Goal: Information Seeking & Learning: Learn about a topic

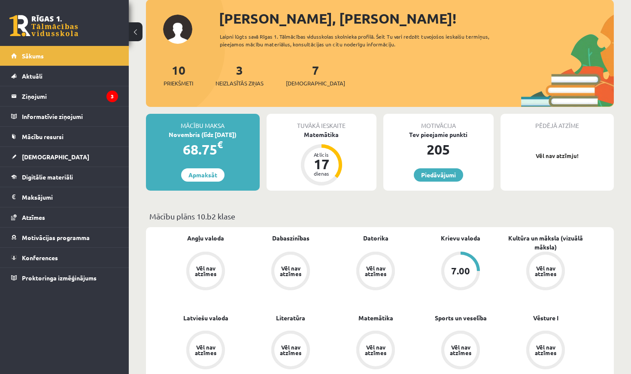
scroll to position [52, 0]
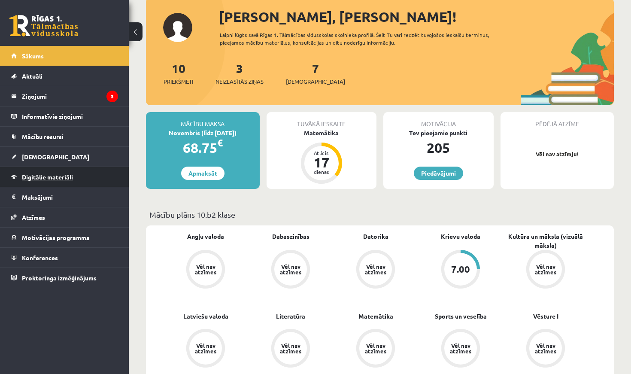
click at [65, 177] on span "Digitālie materiāli" at bounding box center [47, 177] width 51 height 8
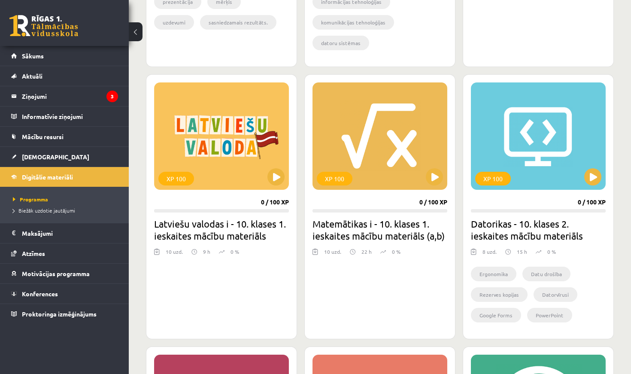
scroll to position [655, 0]
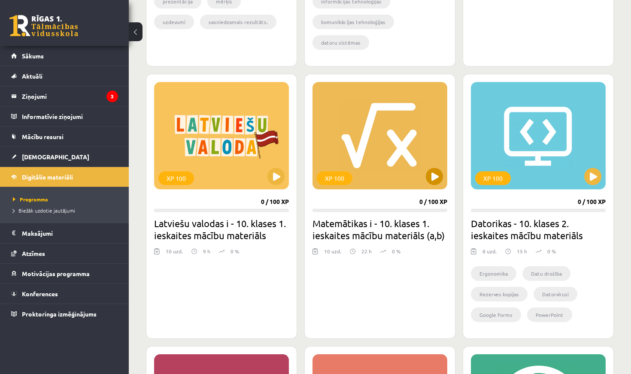
click at [432, 179] on button at bounding box center [434, 176] width 17 height 17
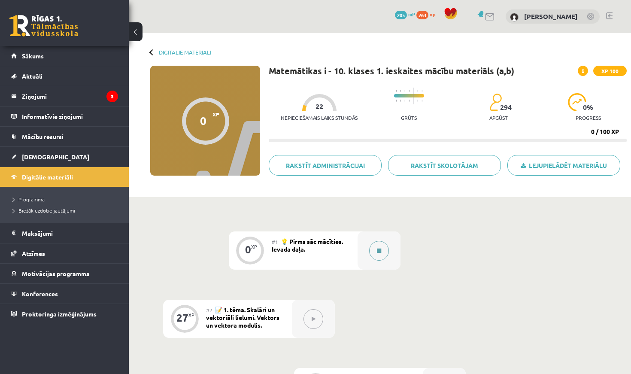
click at [380, 248] on icon at bounding box center [379, 250] width 4 height 5
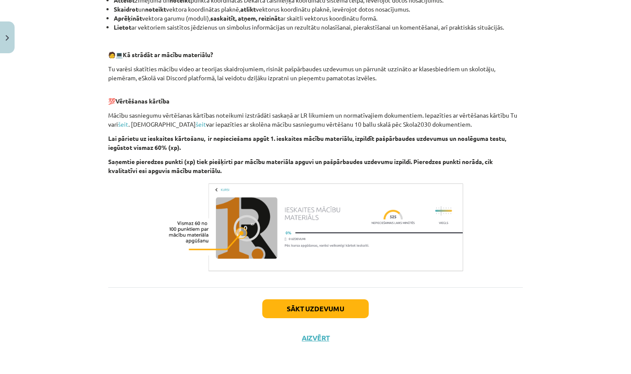
scroll to position [393, 0]
click at [319, 307] on button "Sākt uzdevumu" at bounding box center [315, 308] width 106 height 19
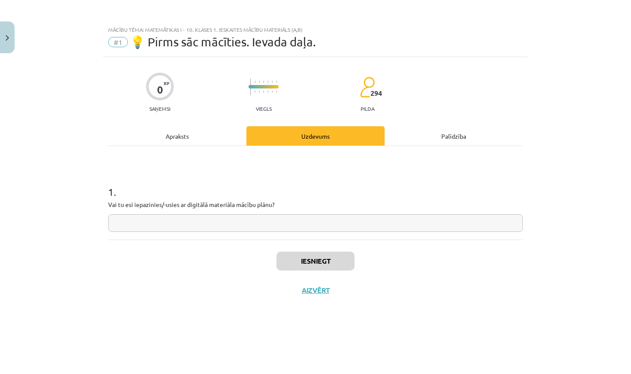
click at [281, 225] on input "text" at bounding box center [315, 223] width 415 height 18
type input "**********"
click at [315, 258] on button "Iesniegt" at bounding box center [316, 261] width 78 height 19
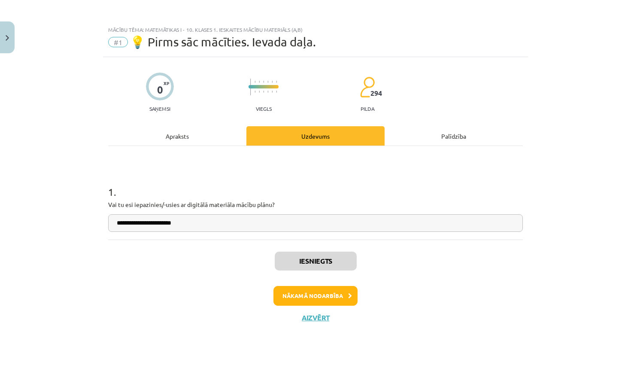
click at [314, 316] on button "Aizvērt" at bounding box center [315, 317] width 33 height 9
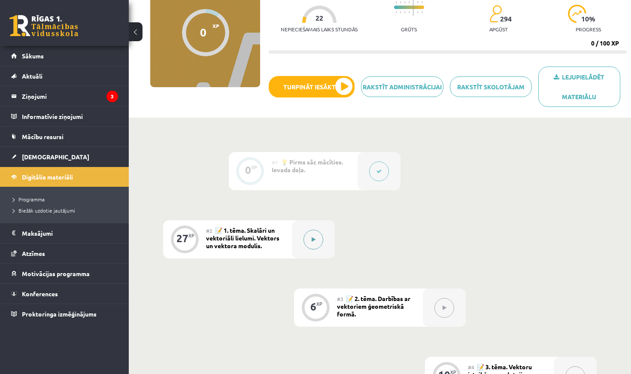
scroll to position [88, 0]
click at [314, 238] on icon at bounding box center [314, 239] width 4 height 5
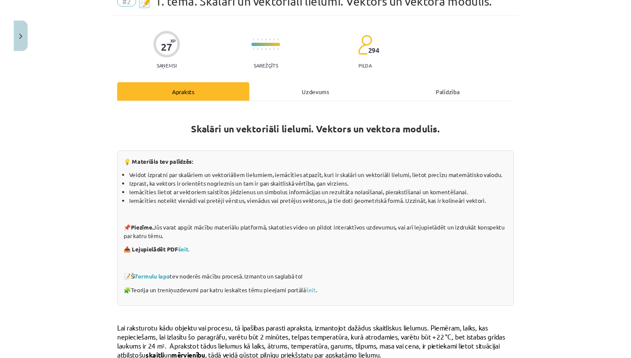
scroll to position [41, 0]
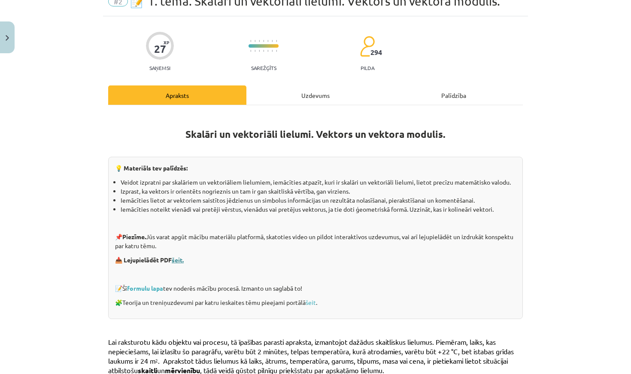
click at [179, 259] on link "šeit." at bounding box center [178, 260] width 12 height 8
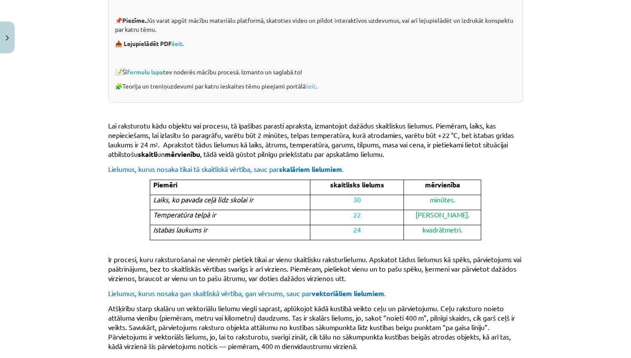
scroll to position [259, 0]
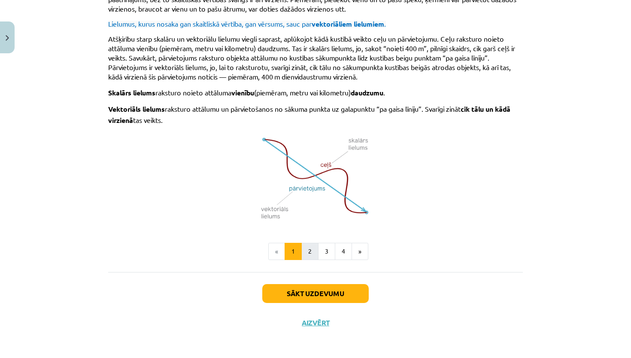
click at [310, 249] on button "2" at bounding box center [309, 251] width 17 height 17
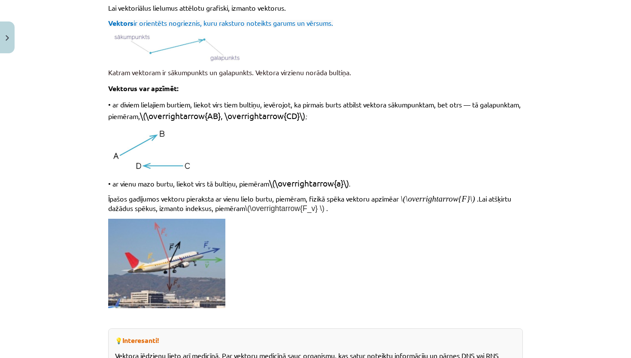
scroll to position [154, 0]
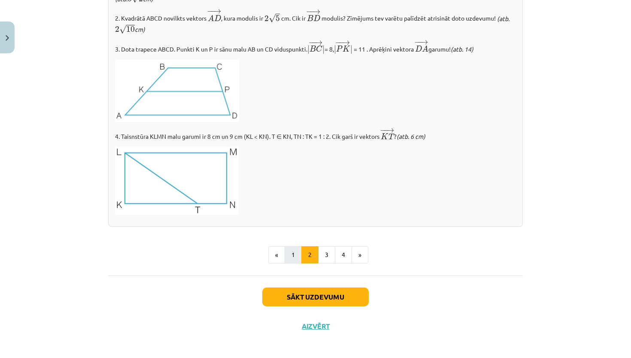
click at [292, 249] on button "1" at bounding box center [293, 254] width 17 height 17
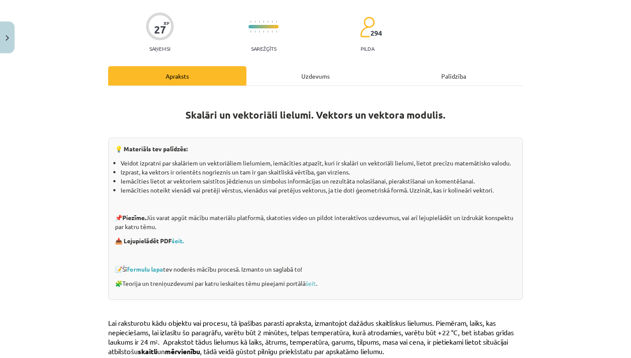
scroll to position [68, 0]
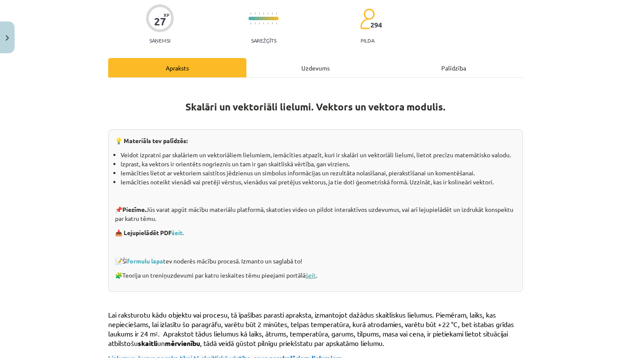
click at [316, 274] on link "šeit" at bounding box center [311, 275] width 10 height 8
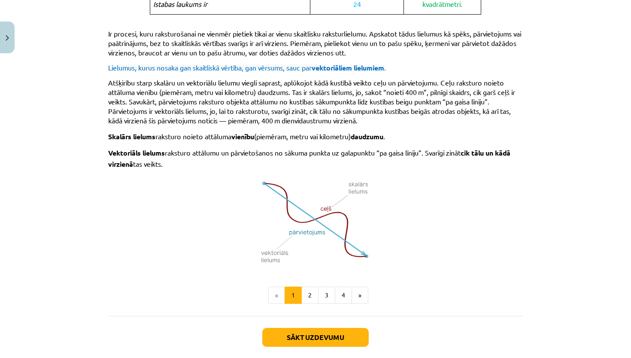
scroll to position [482, 0]
click at [312, 294] on button "2" at bounding box center [309, 295] width 17 height 17
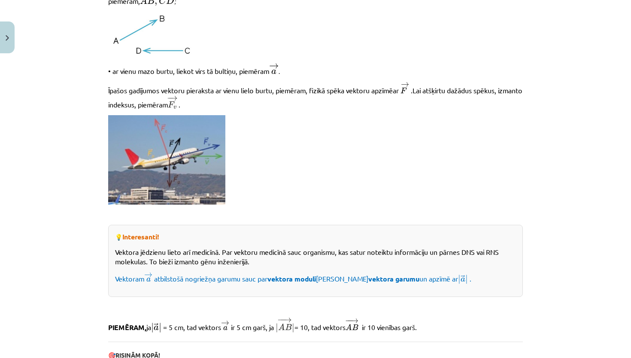
scroll to position [335, 0]
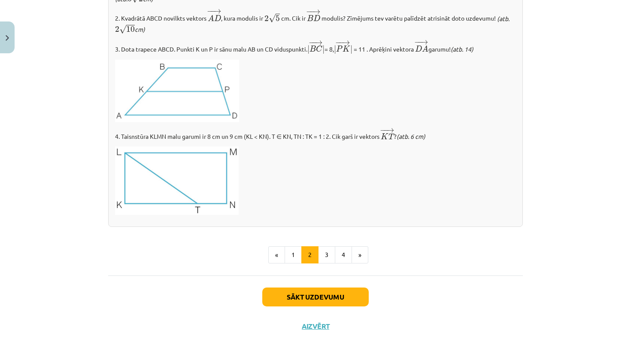
click at [328, 296] on button "Sākt uzdevumu" at bounding box center [315, 296] width 106 height 19
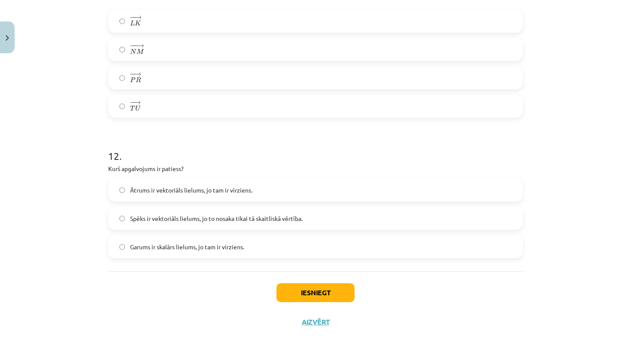
scroll to position [2801, 0]
click at [316, 320] on button "Aizvērt" at bounding box center [315, 321] width 33 height 9
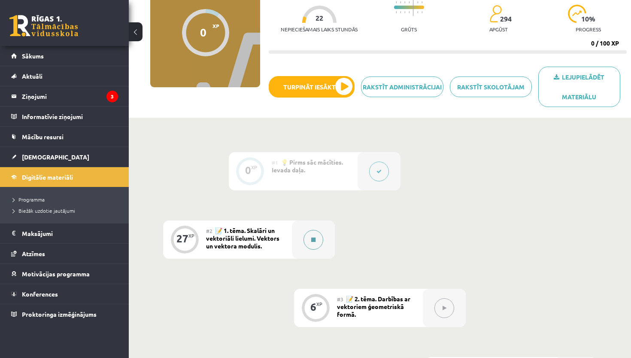
click at [313, 236] on button at bounding box center [314, 240] width 20 height 20
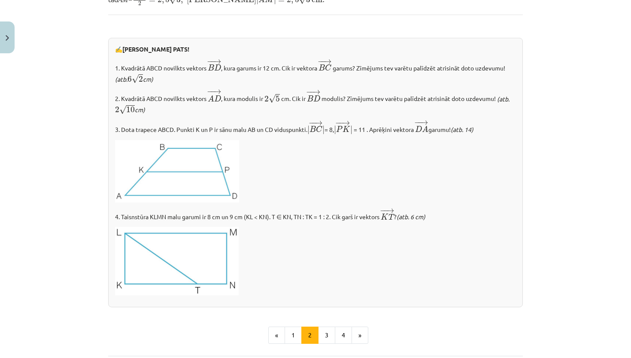
scroll to position [899, 0]
click at [330, 327] on button "3" at bounding box center [326, 335] width 17 height 17
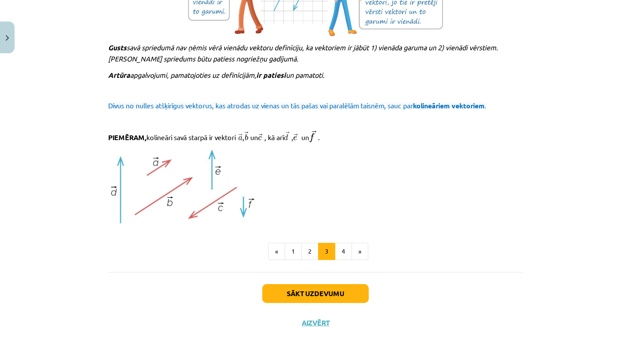
scroll to position [896, 0]
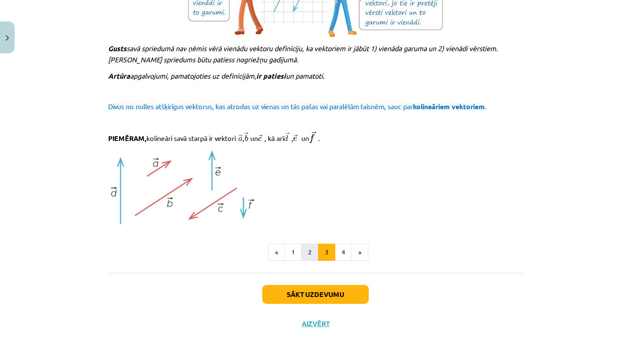
click at [312, 250] on button "2" at bounding box center [309, 251] width 17 height 17
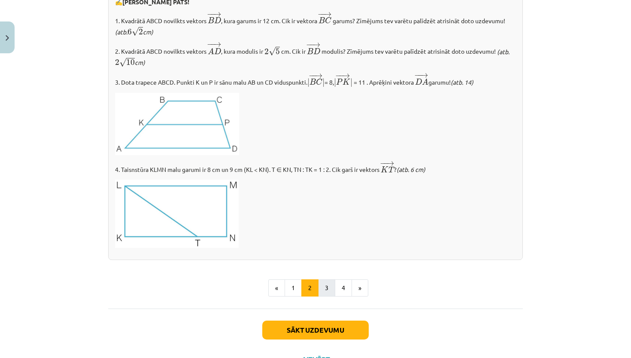
click at [324, 284] on button "3" at bounding box center [326, 287] width 17 height 17
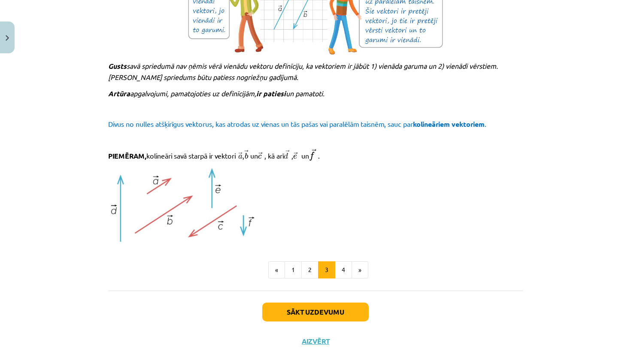
scroll to position [879, 0]
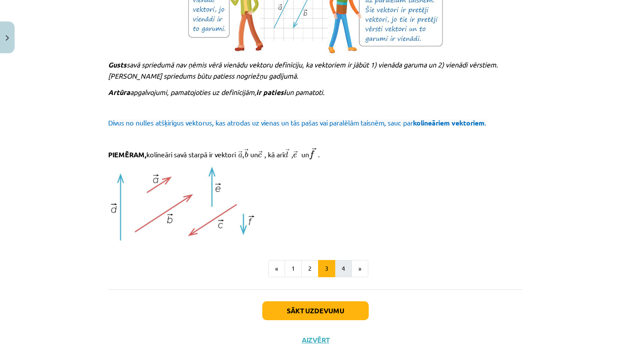
click at [347, 270] on button "4" at bounding box center [343, 268] width 17 height 17
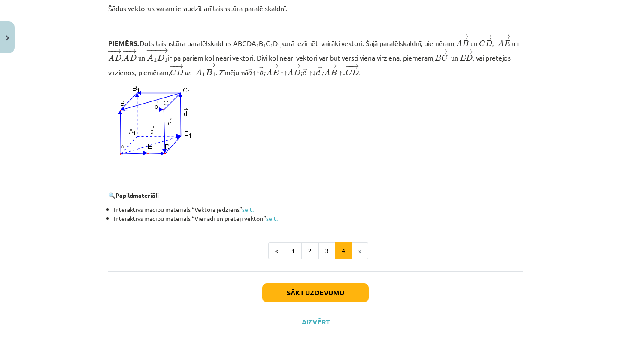
scroll to position [765, 0]
click at [342, 292] on button "Sākt uzdevumu" at bounding box center [315, 292] width 106 height 19
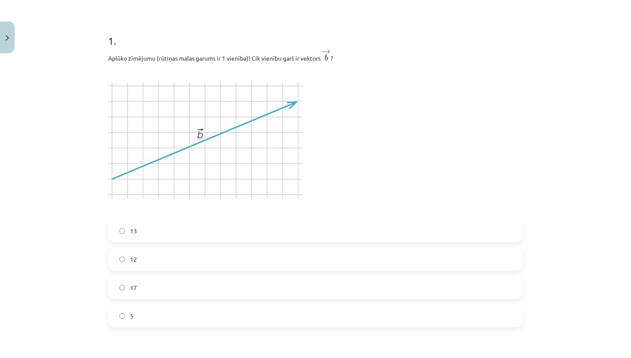
scroll to position [154, 0]
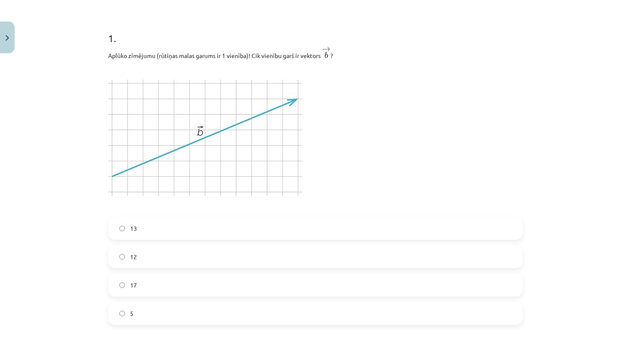
click at [297, 310] on label "5" at bounding box center [315, 312] width 413 height 21
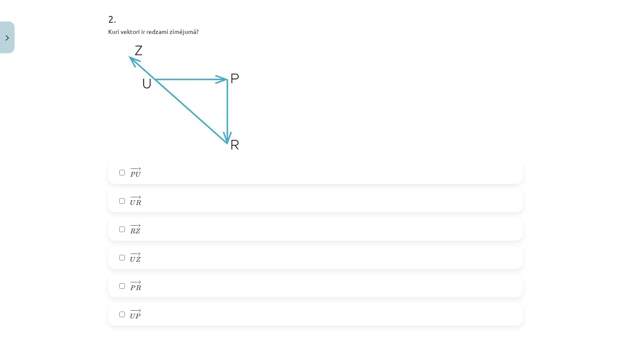
scroll to position [503, 0]
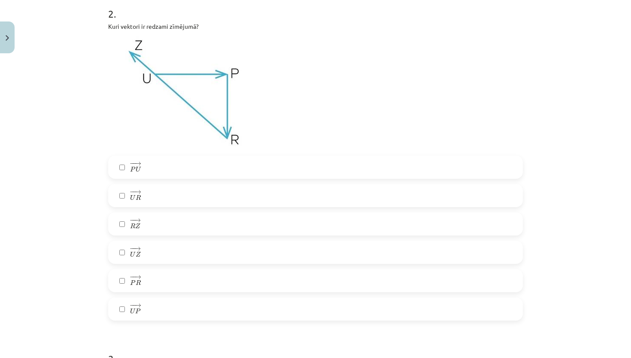
click at [152, 313] on label "− − → U P U P →" at bounding box center [315, 308] width 413 height 21
click at [155, 283] on label "− − → P R P R →" at bounding box center [315, 280] width 413 height 21
click at [156, 225] on label "− − → R Z R Z →" at bounding box center [315, 223] width 413 height 21
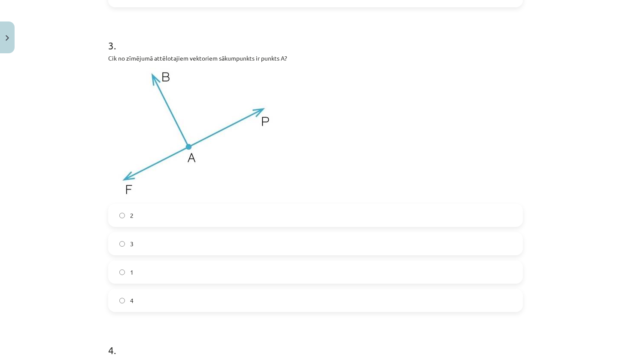
scroll to position [830, 0]
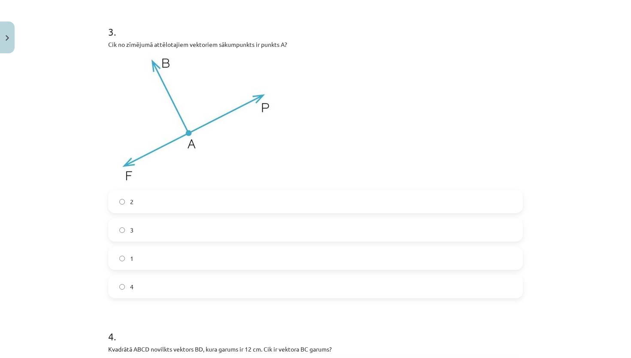
click at [179, 230] on label "3" at bounding box center [315, 229] width 413 height 21
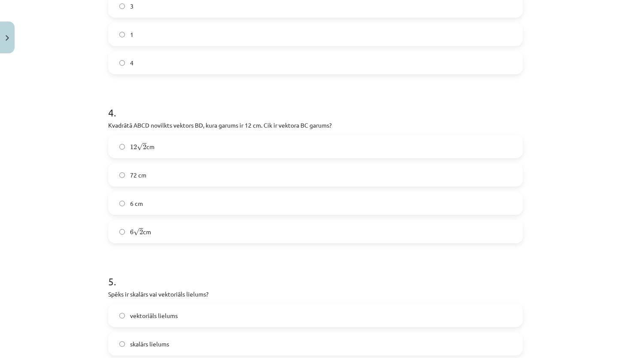
scroll to position [1058, 0]
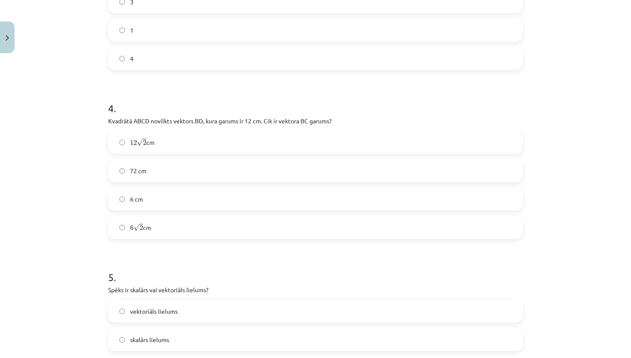
click at [211, 226] on label "6 √ 2 6 2 cm" at bounding box center [315, 226] width 413 height 21
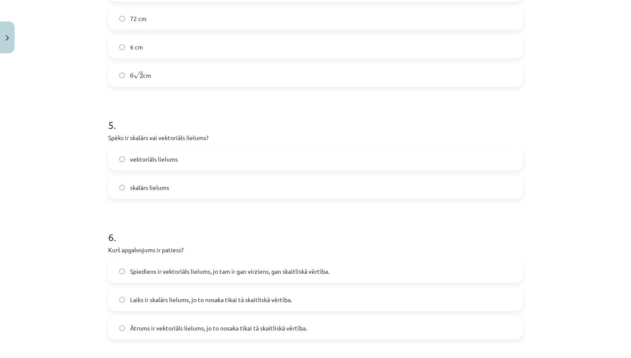
scroll to position [1212, 0]
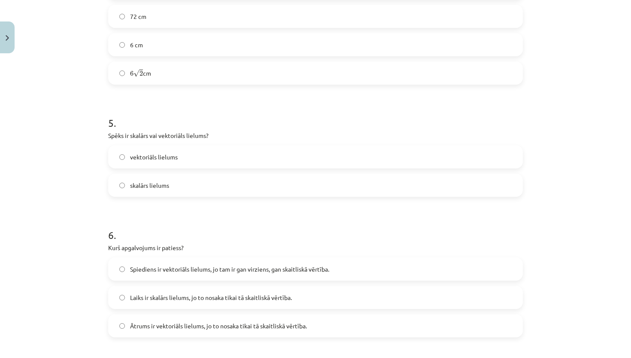
click at [232, 155] on label "vektoriāls lielums" at bounding box center [315, 156] width 413 height 21
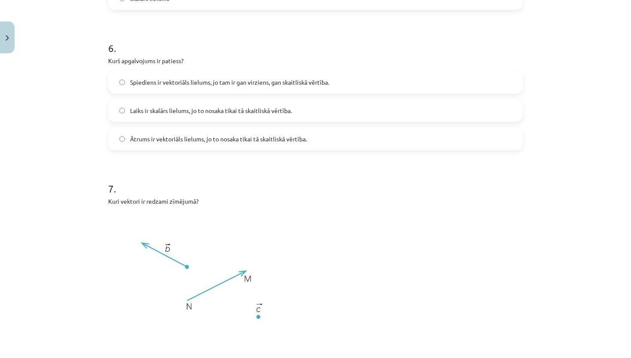
scroll to position [1401, 0]
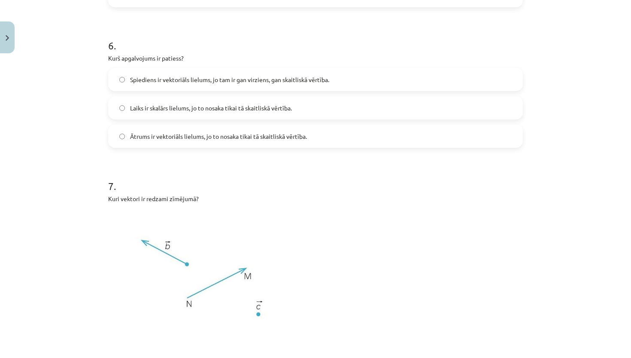
click at [289, 81] on span "Spiediens ir vektoriāls lielums, jo tam ir gan virziens, gan skaitliskā vērtība." at bounding box center [229, 79] width 199 height 9
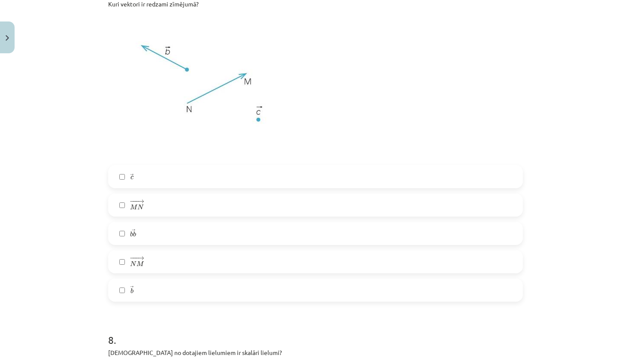
scroll to position [1600, 0]
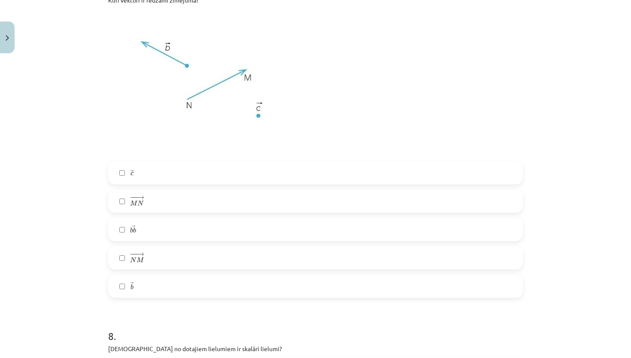
click at [209, 172] on label "→ c c →" at bounding box center [315, 172] width 413 height 21
click at [203, 253] on label "− −− → N M N M →" at bounding box center [315, 257] width 413 height 21
click at [193, 282] on label "→ b b →" at bounding box center [315, 285] width 413 height 21
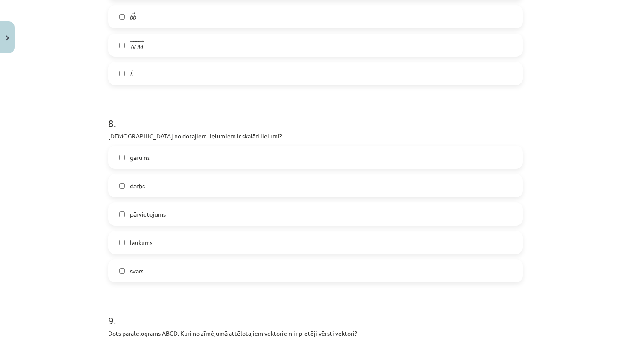
scroll to position [1813, 0]
click at [185, 239] on label "laukums" at bounding box center [315, 241] width 413 height 21
click at [185, 269] on label "svars" at bounding box center [315, 269] width 413 height 21
click at [176, 153] on label "garums" at bounding box center [315, 156] width 413 height 21
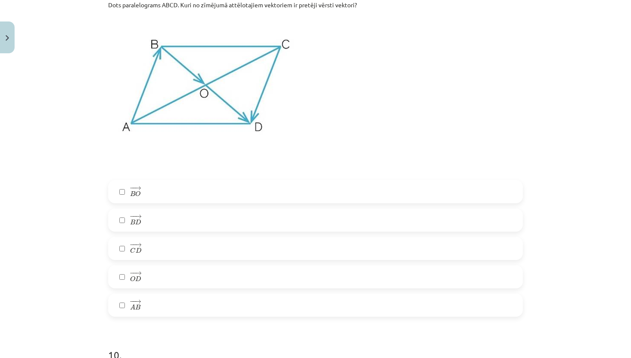
scroll to position [2144, 0]
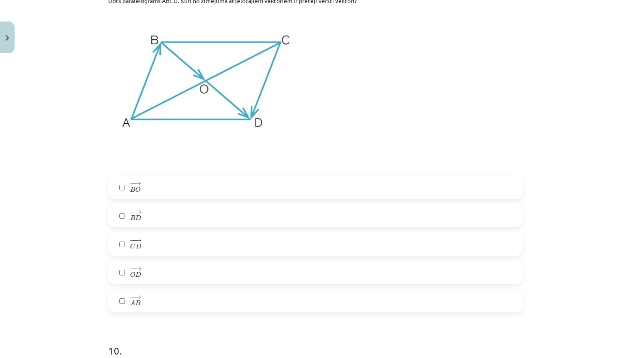
click at [161, 296] on label "− − → A B A B →" at bounding box center [315, 300] width 413 height 21
click at [164, 240] on label "− − → C D C D →" at bounding box center [315, 243] width 413 height 21
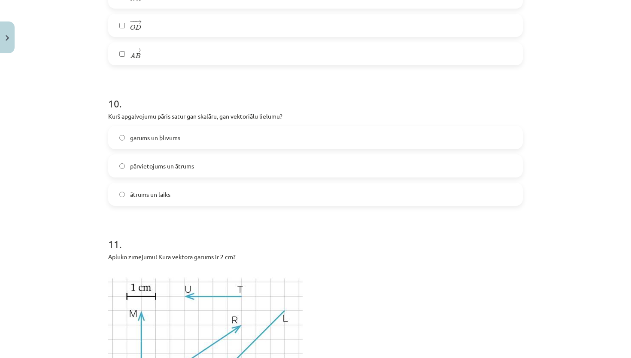
scroll to position [2396, 0]
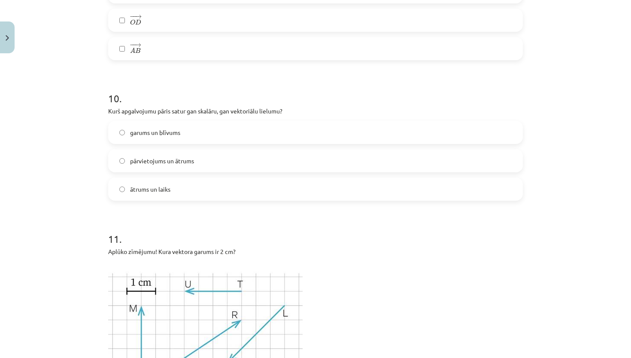
click at [191, 161] on span "pārvietojums un ātrums" at bounding box center [162, 160] width 64 height 9
click at [195, 132] on label "garums un blīvums" at bounding box center [315, 132] width 413 height 21
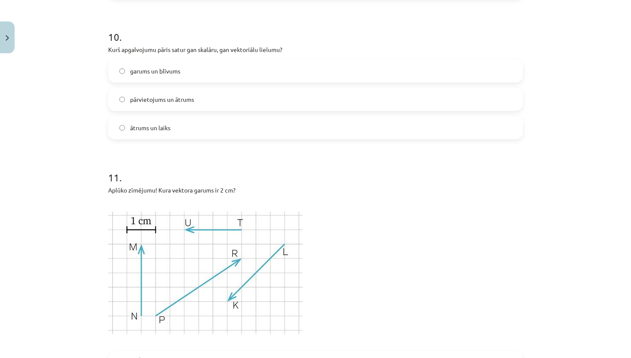
scroll to position [2456, 0]
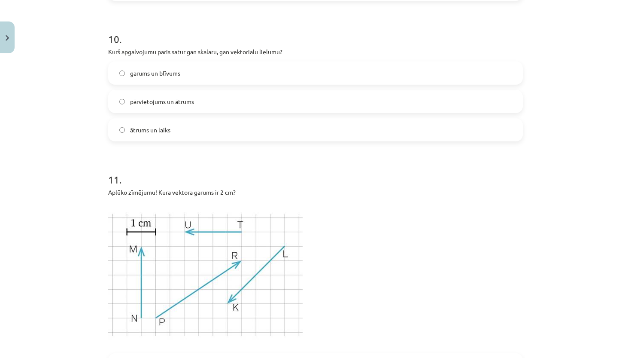
click at [200, 128] on label "ātrums un laiks" at bounding box center [315, 129] width 413 height 21
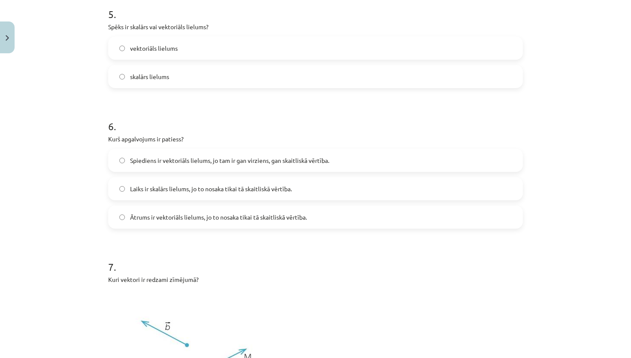
scroll to position [1321, 0]
click at [247, 187] on span "Laiks ir skalārs lielums, jo to nosaka tikai tā skaitliskā vērtība." at bounding box center [211, 188] width 162 height 9
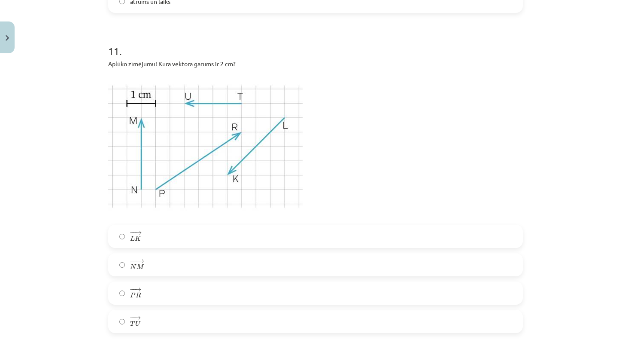
scroll to position [2585, 0]
click at [216, 323] on label "− − → T U T U →" at bounding box center [315, 320] width 413 height 21
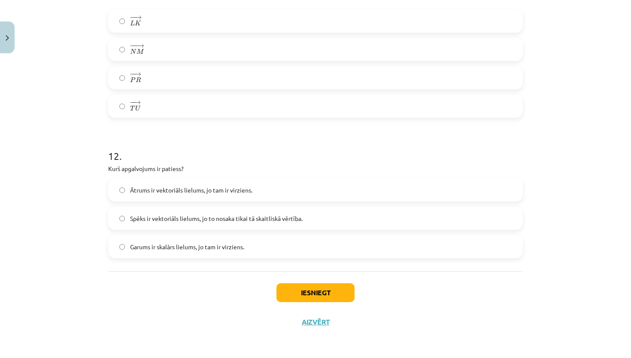
scroll to position [2801, 0]
click at [249, 191] on span "Ātrums ir vektoriāls lielums, jo tam ir virziens." at bounding box center [191, 190] width 122 height 9
click at [328, 299] on button "Iesniegt" at bounding box center [316, 292] width 78 height 19
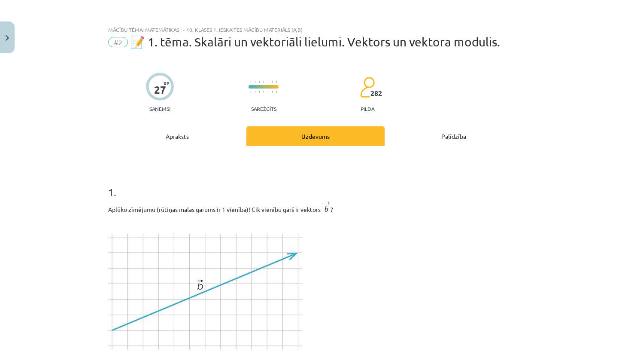
scroll to position [0, 0]
click at [7, 28] on button "Close" at bounding box center [7, 37] width 15 height 32
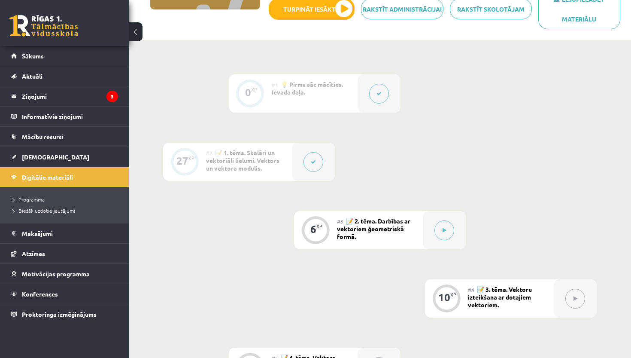
scroll to position [169, 0]
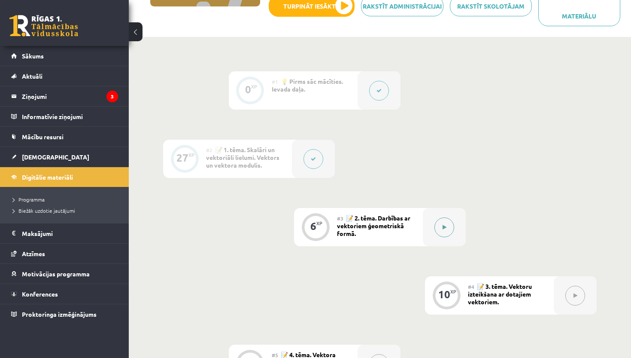
click at [447, 229] on button at bounding box center [445, 227] width 20 height 20
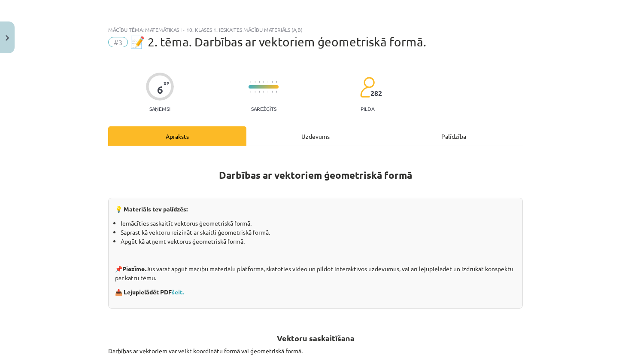
scroll to position [0, 0]
click at [10, 33] on button "Close" at bounding box center [7, 37] width 15 height 32
